Goal: Transaction & Acquisition: Purchase product/service

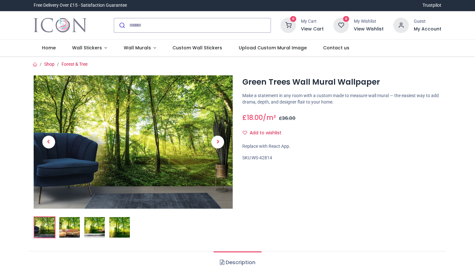
click at [72, 227] on img at bounding box center [69, 227] width 21 height 21
click at [98, 226] on img at bounding box center [94, 227] width 21 height 21
click at [217, 144] on span "Next" at bounding box center [217, 142] width 13 height 13
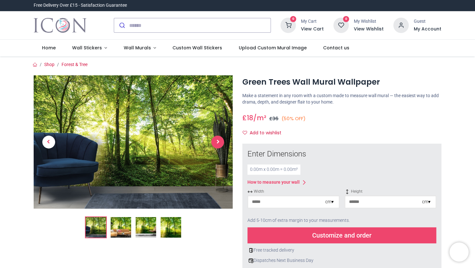
click at [217, 142] on span "Next" at bounding box center [217, 142] width 13 height 13
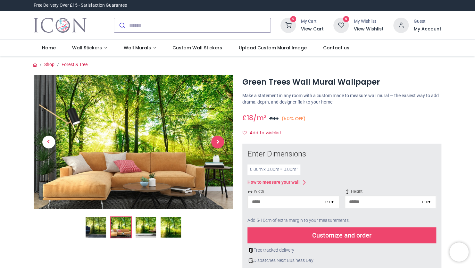
click at [219, 142] on span "Next" at bounding box center [217, 142] width 13 height 13
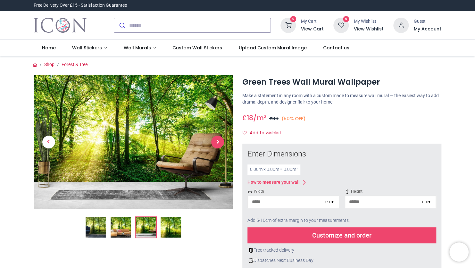
click at [219, 142] on span "Next" at bounding box center [217, 142] width 13 height 13
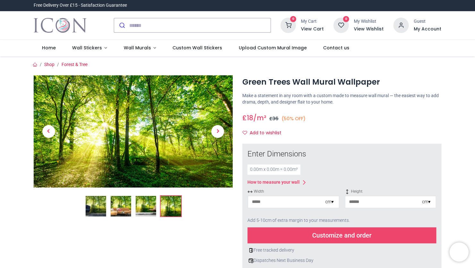
click at [269, 203] on input "number" at bounding box center [286, 202] width 77 height 12
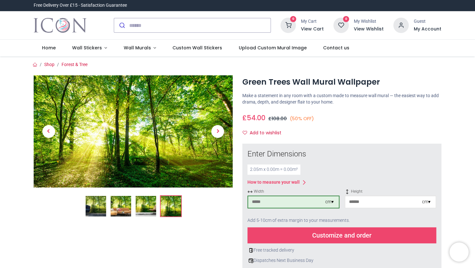
type input "***"
click at [358, 203] on input "number" at bounding box center [384, 202] width 77 height 12
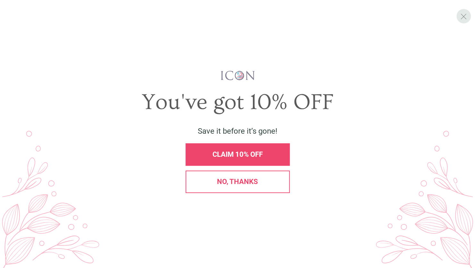
click at [462, 16] on span "X" at bounding box center [464, 17] width 7 height 10
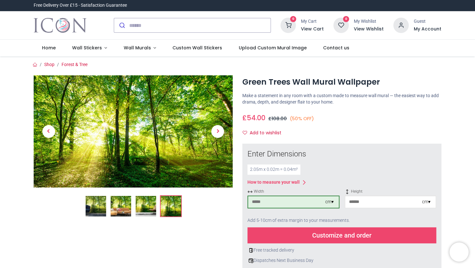
click at [367, 200] on input "*" at bounding box center [384, 202] width 77 height 12
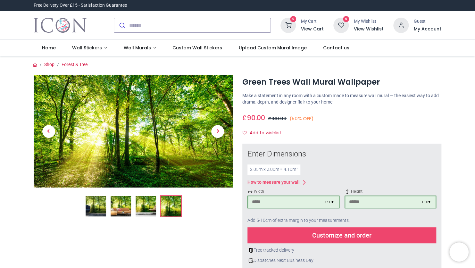
type input "***"
click at [325, 236] on div "Customize and order" at bounding box center [342, 235] width 189 height 16
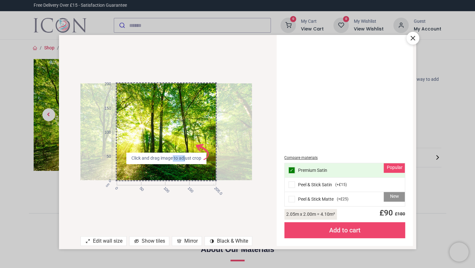
drag, startPoint x: 185, startPoint y: 160, endPoint x: 173, endPoint y: 157, distance: 12.3
click at [173, 157] on span "Click and drag image to adjust crop AdobeStock_640592395 .s0 { fill: #ee456c }" at bounding box center [166, 158] width 75 height 6
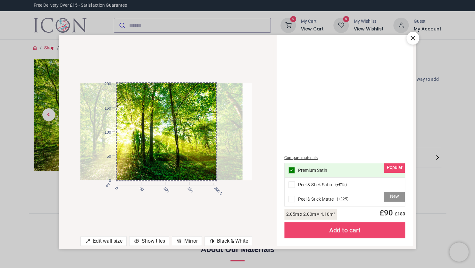
drag, startPoint x: 199, startPoint y: 150, endPoint x: 189, endPoint y: 146, distance: 10.3
click at [189, 146] on div at bounding box center [157, 131] width 172 height 97
drag, startPoint x: 186, startPoint y: 242, endPoint x: 224, endPoint y: 240, distance: 37.2
click at [224, 240] on div "Edit wall size Show tiles Mirror contrast [#907] Created with Sketch. Black & W…" at bounding box center [166, 242] width 215 height 12
drag, startPoint x: 224, startPoint y: 240, endPoint x: 213, endPoint y: 240, distance: 10.6
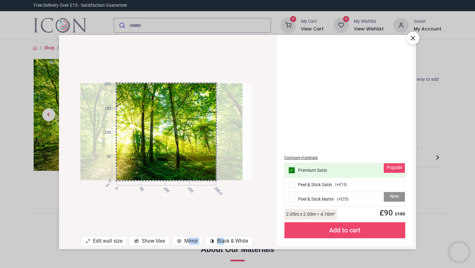
click at [213, 240] on span "contrast [#907] Created with Sketch." at bounding box center [212, 241] width 6 height 6
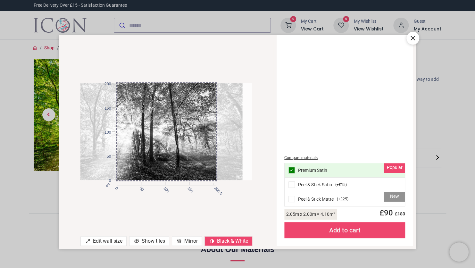
click at [147, 241] on div "Show tiles" at bounding box center [149, 241] width 40 height 10
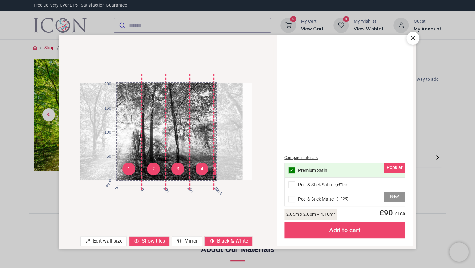
click at [184, 243] on div "Mirror" at bounding box center [187, 241] width 30 height 10
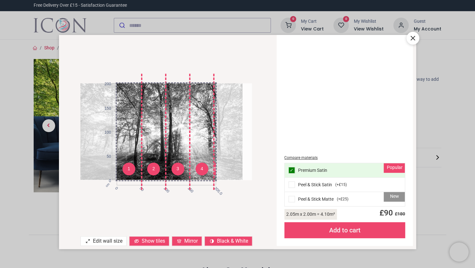
click at [220, 241] on div "contrast [#907] Created with Sketch. Black & White" at bounding box center [229, 241] width 48 height 10
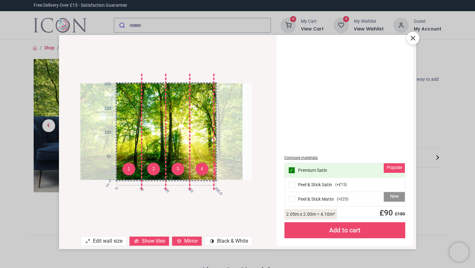
click at [412, 38] on icon at bounding box center [413, 38] width 8 height 8
